Goal: Information Seeking & Learning: Learn about a topic

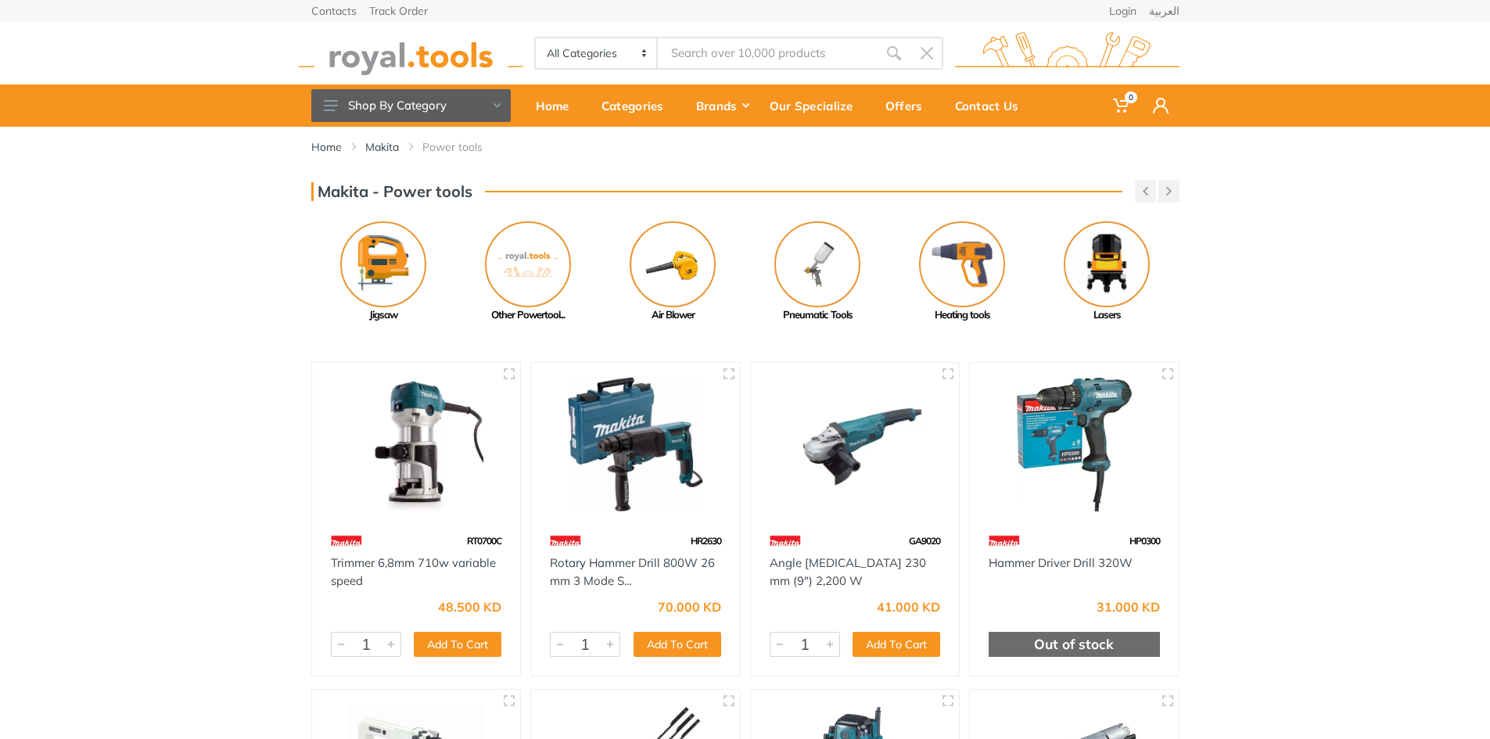
click at [700, 54] on input "Site search" at bounding box center [767, 53] width 219 height 33
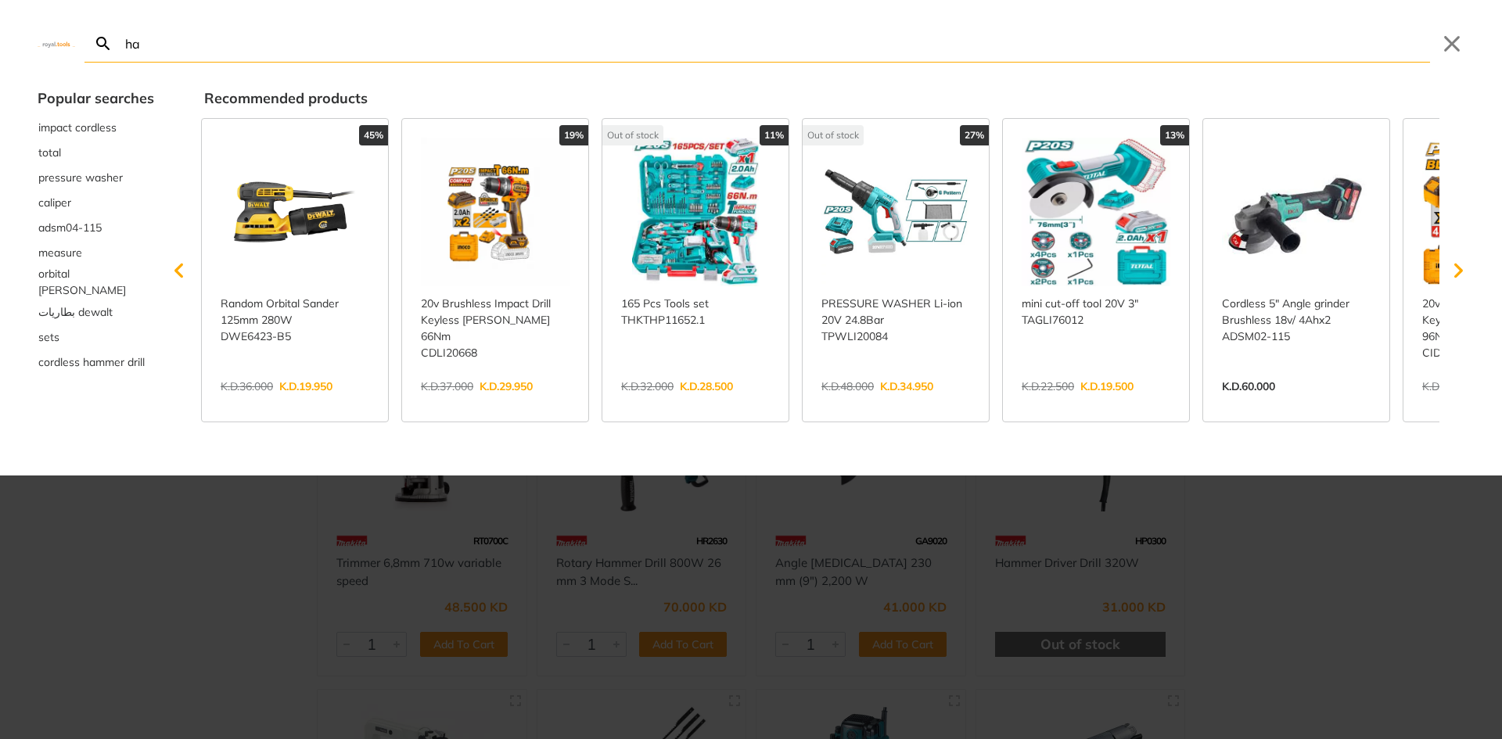
type input "ha"
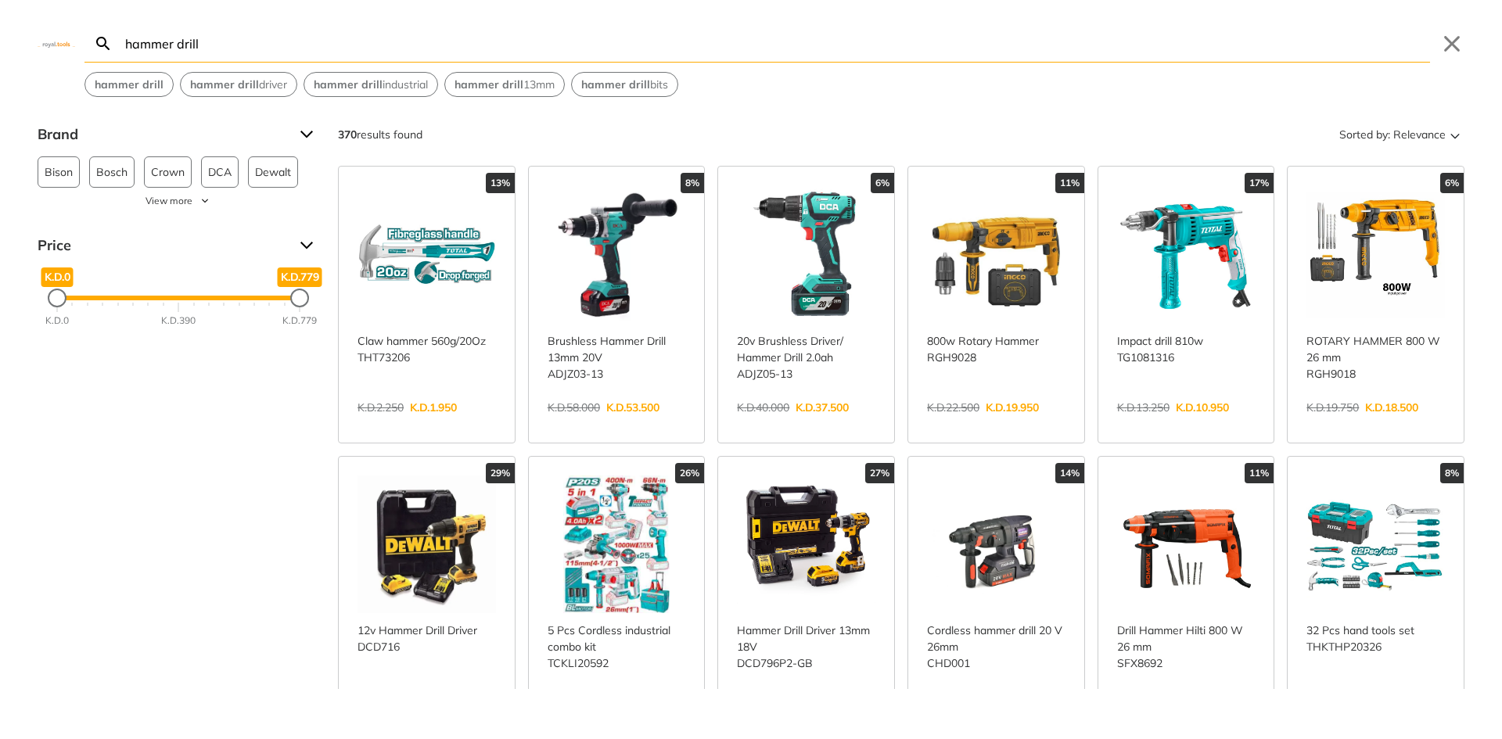
type input "hammer drill"
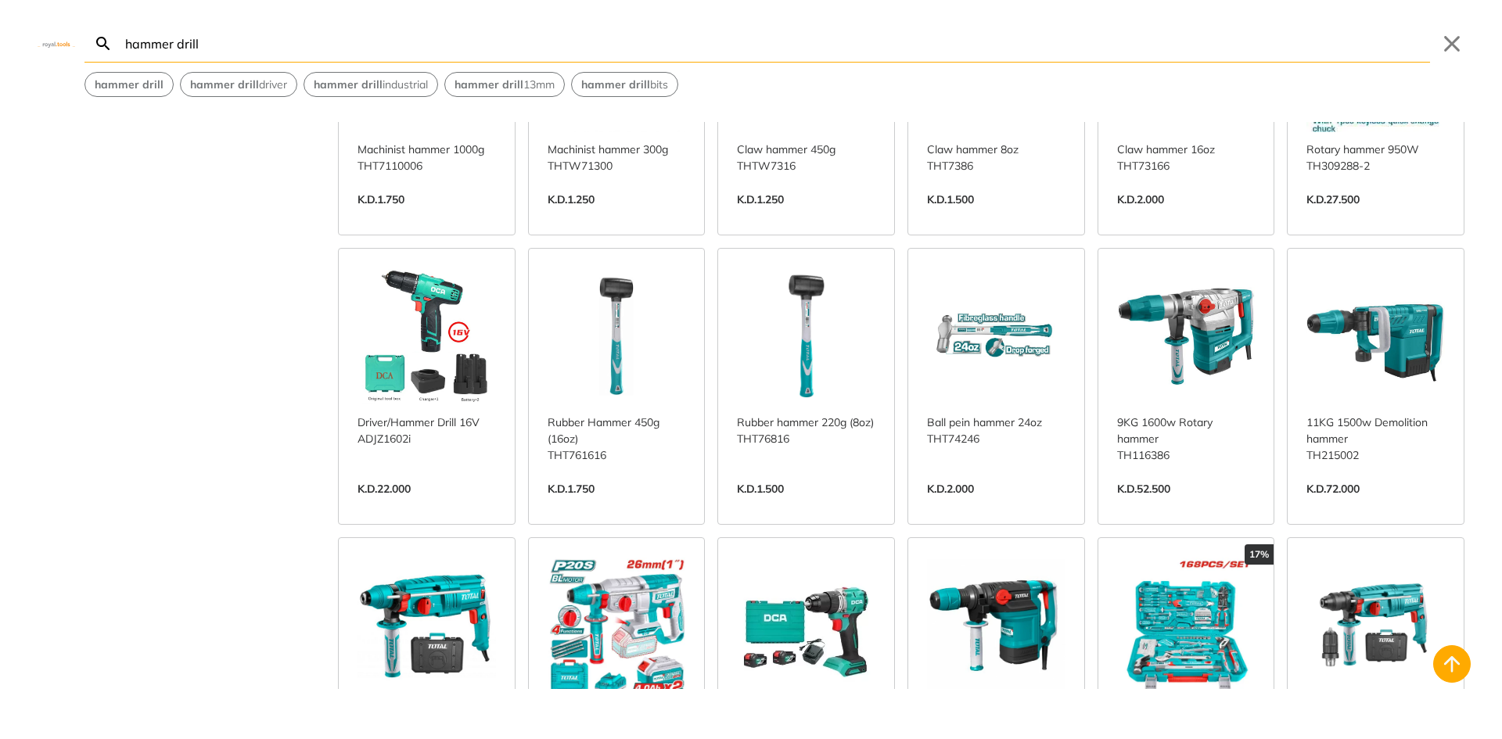
scroll to position [1095, 0]
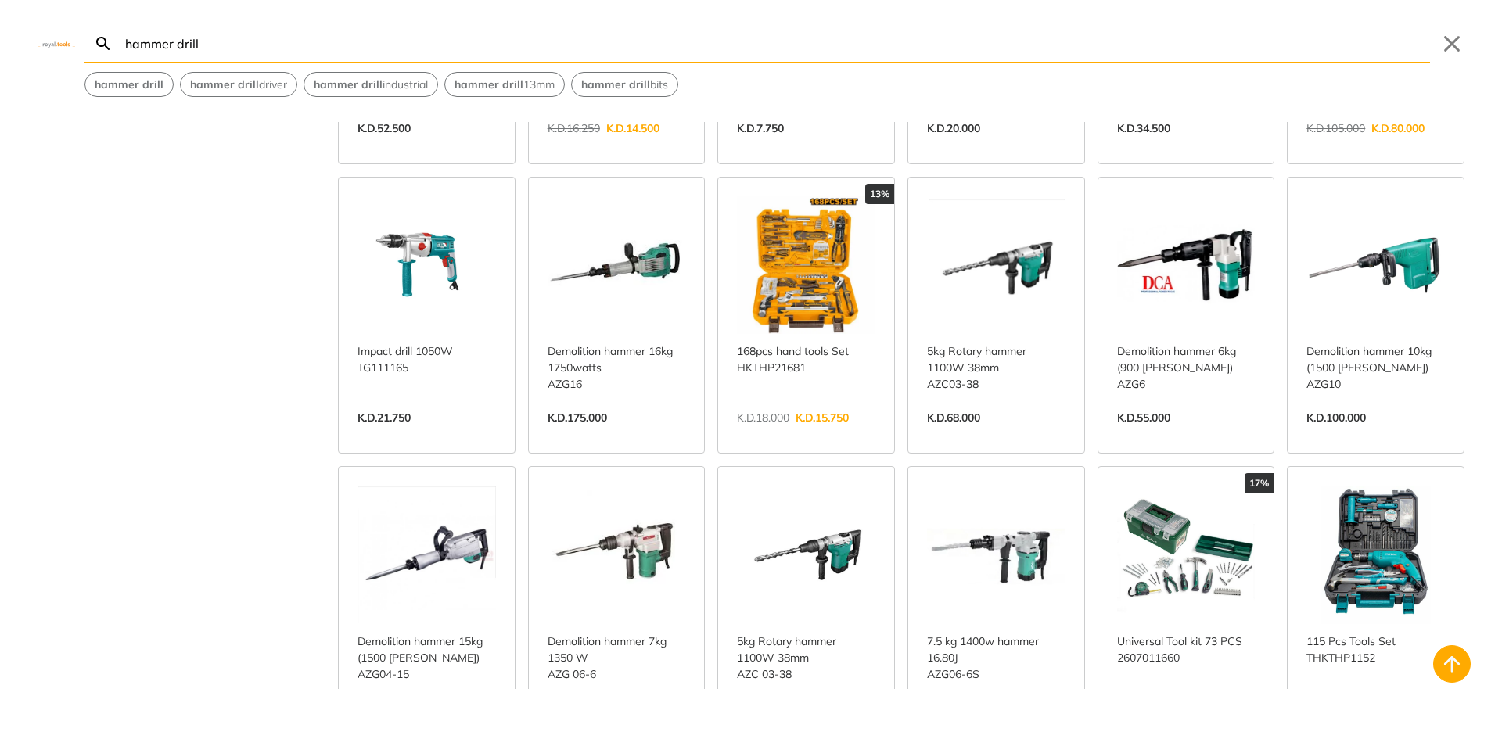
scroll to position [2347, 0]
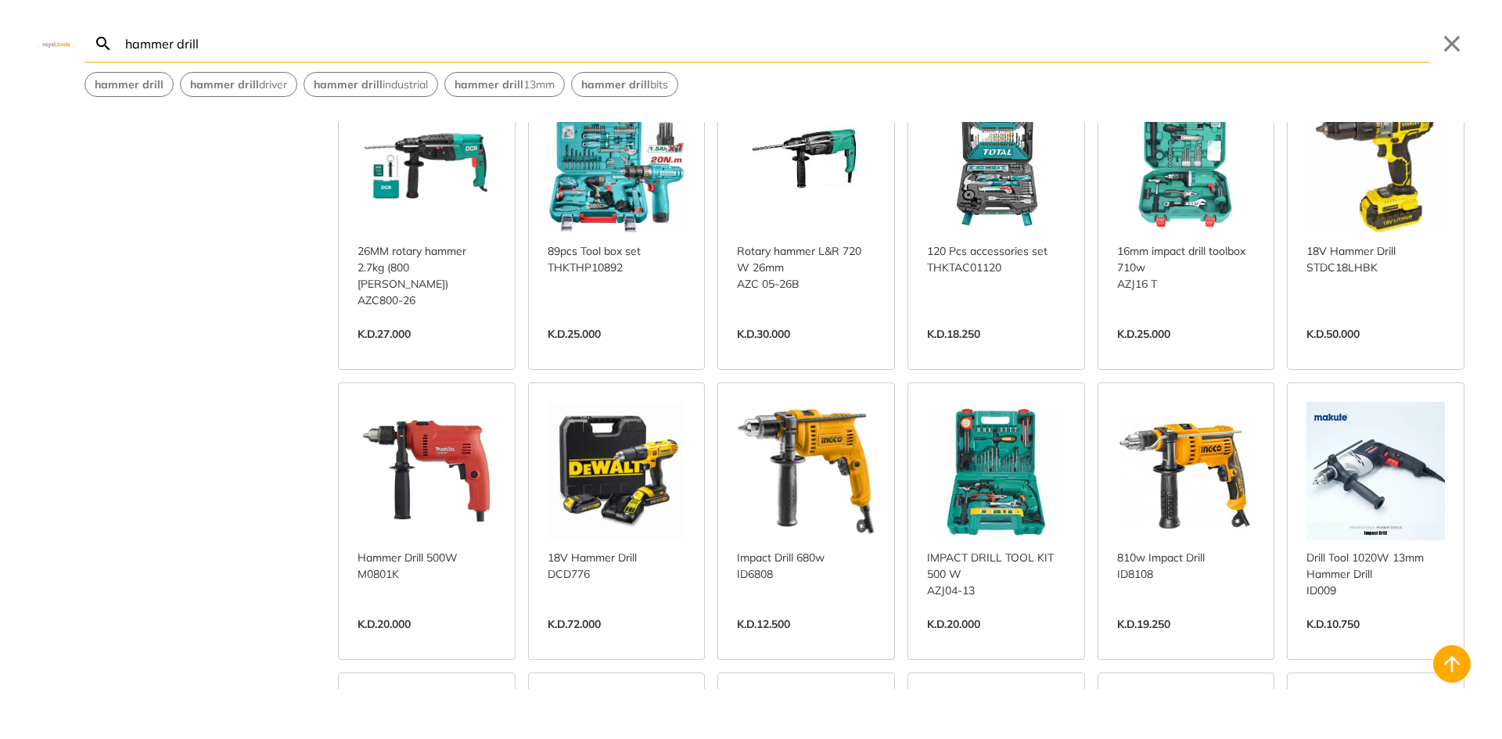
scroll to position [3364, 0]
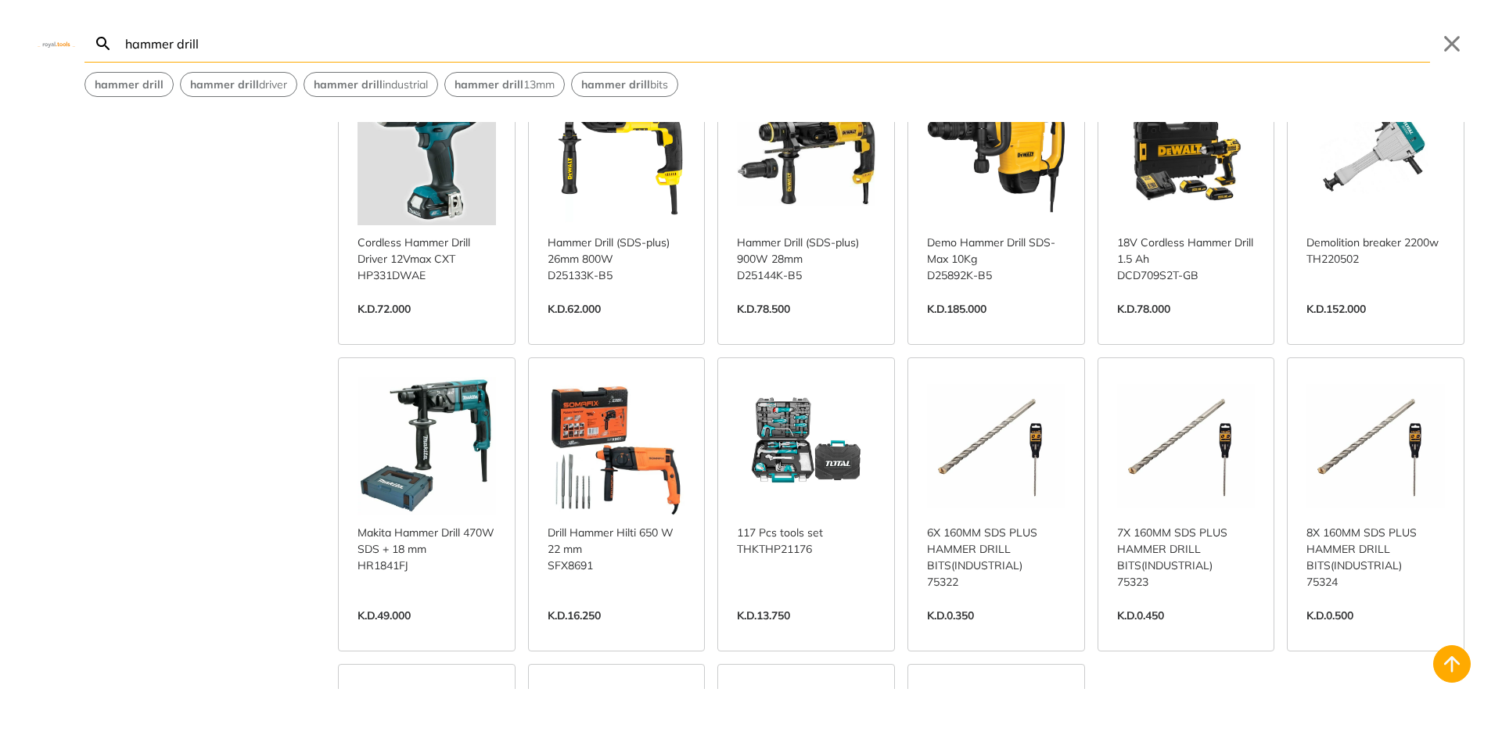
scroll to position [4303, 0]
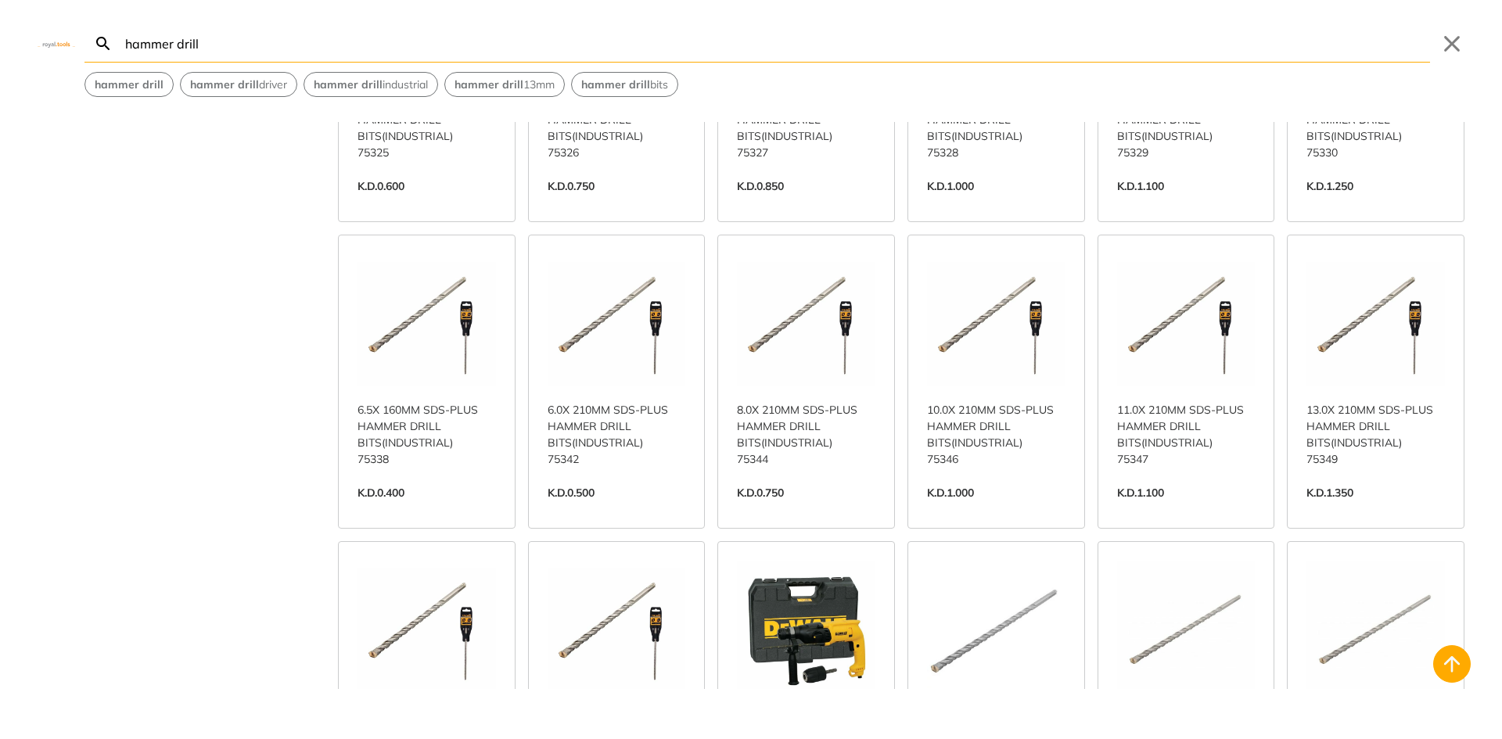
scroll to position [4616, 0]
